Goal: Task Accomplishment & Management: Complete application form

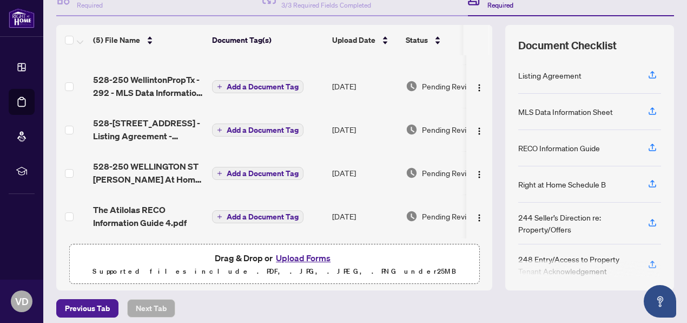
scroll to position [129, 0]
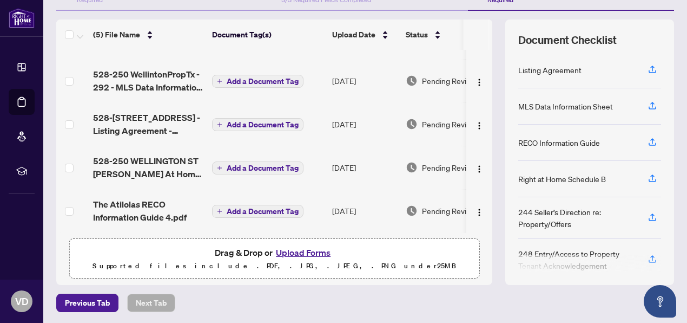
click at [295, 249] on button "Upload Forms" at bounding box center [303, 252] width 61 height 14
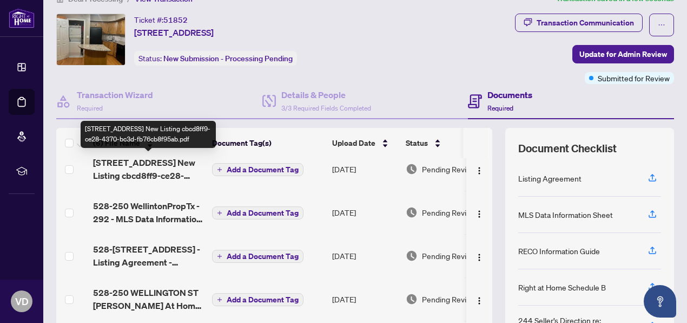
scroll to position [0, 0]
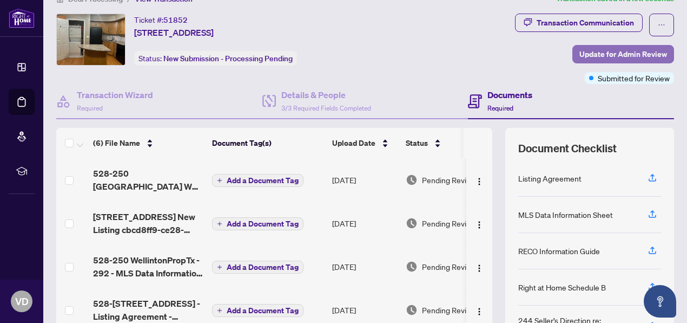
click at [599, 51] on span "Update for Admin Review" at bounding box center [624, 53] width 88 height 17
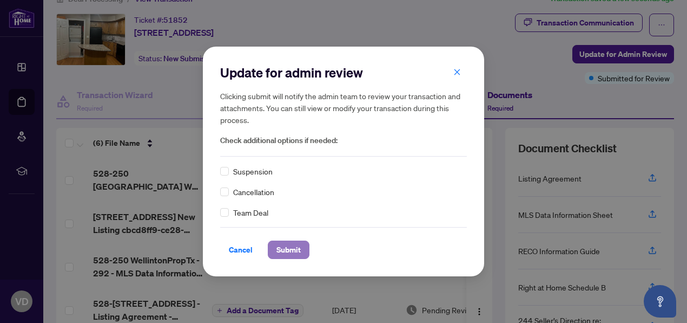
click at [286, 251] on span "Submit" at bounding box center [289, 249] width 24 height 17
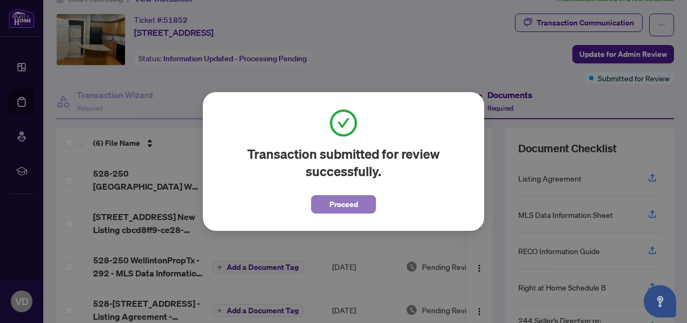
click at [344, 203] on span "Proceed" at bounding box center [344, 203] width 29 height 17
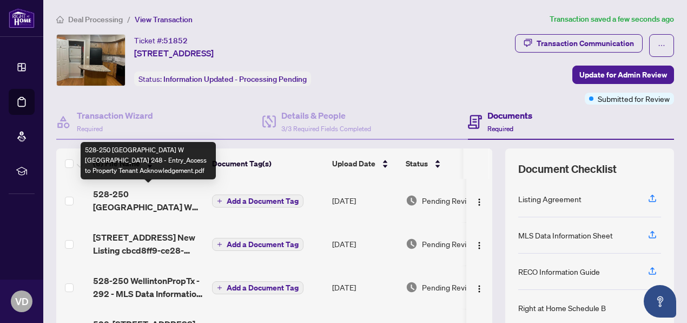
click at [144, 192] on span "528-250 WELLINGTON W Ontario 248 - Entry_Access to Property Tenant Acknowledgem…" at bounding box center [148, 200] width 110 height 26
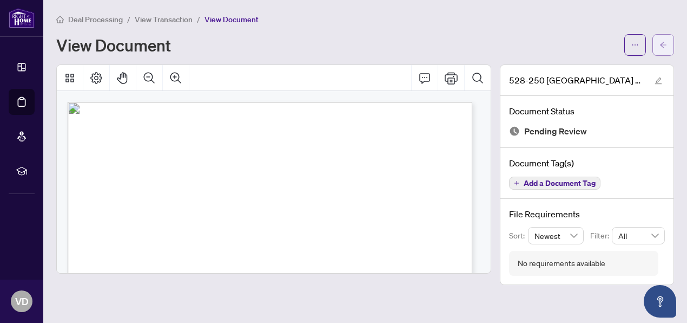
click at [666, 45] on icon "arrow-left" at bounding box center [664, 45] width 8 height 8
